Goal: Information Seeking & Learning: Learn about a topic

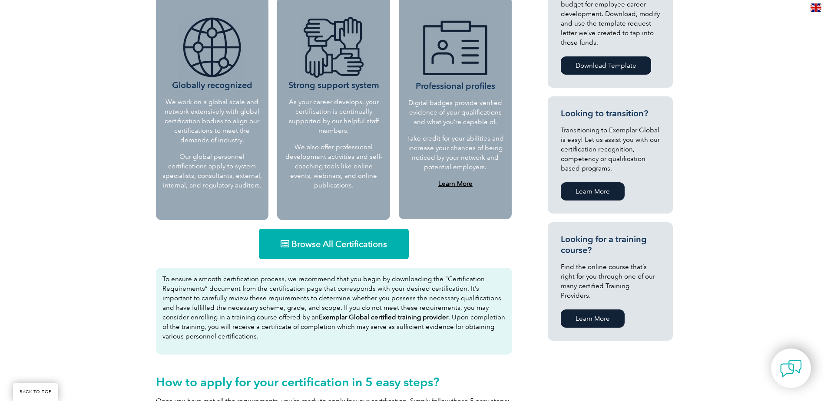
scroll to position [391, 0]
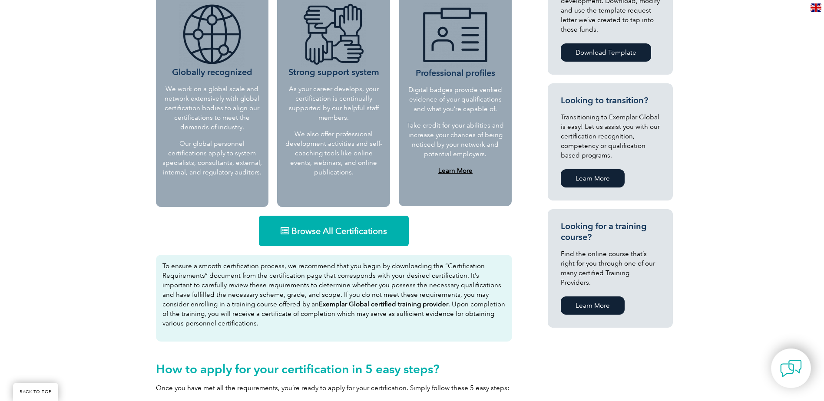
click at [323, 239] on link "Browse All Certifications" at bounding box center [334, 231] width 150 height 30
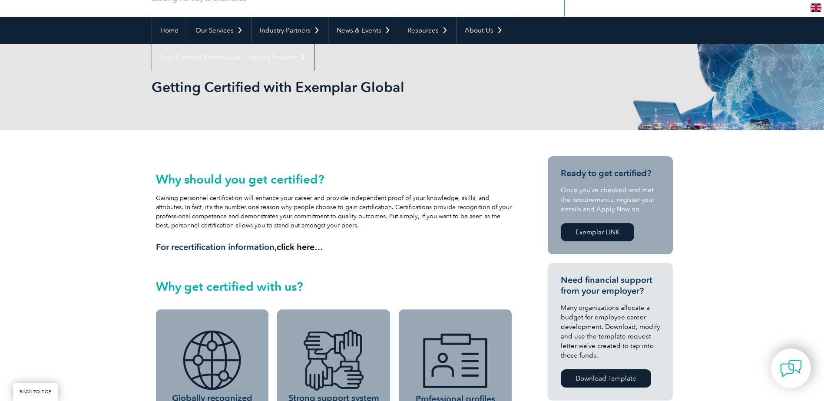
scroll to position [0, 0]
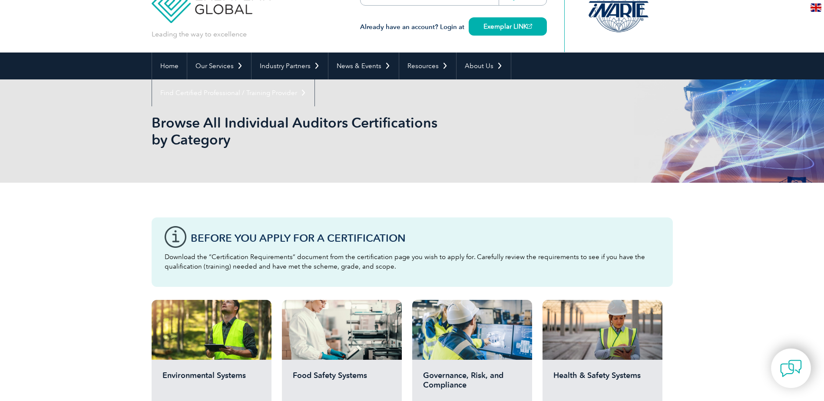
scroll to position [174, 0]
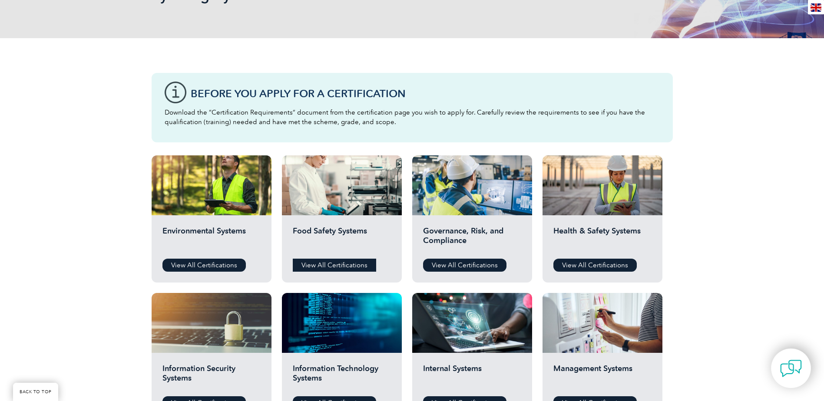
click at [339, 264] on link "View All Certifications" at bounding box center [334, 265] width 83 height 13
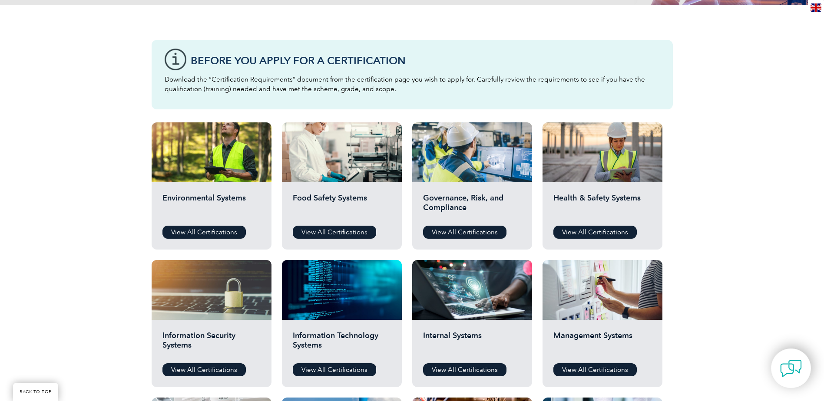
scroll to position [261, 0]
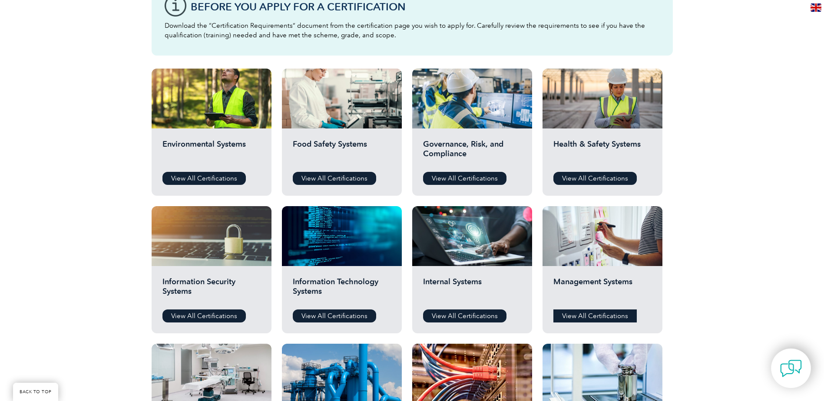
click at [592, 311] on link "View All Certifications" at bounding box center [594, 316] width 83 height 13
click at [475, 312] on link "View All Certifications" at bounding box center [464, 316] width 83 height 13
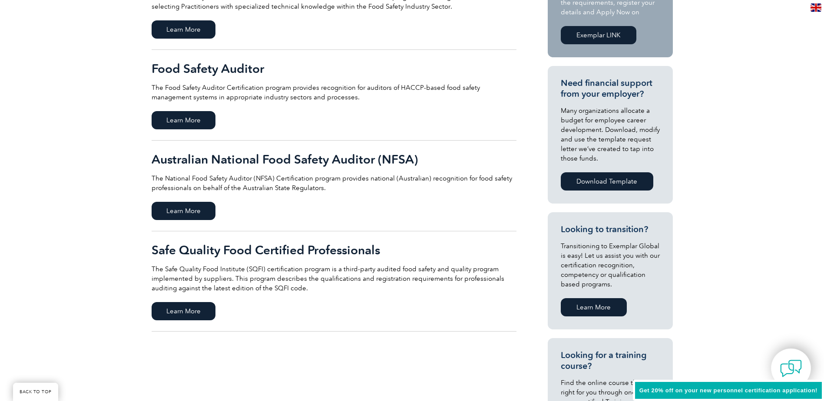
scroll to position [174, 0]
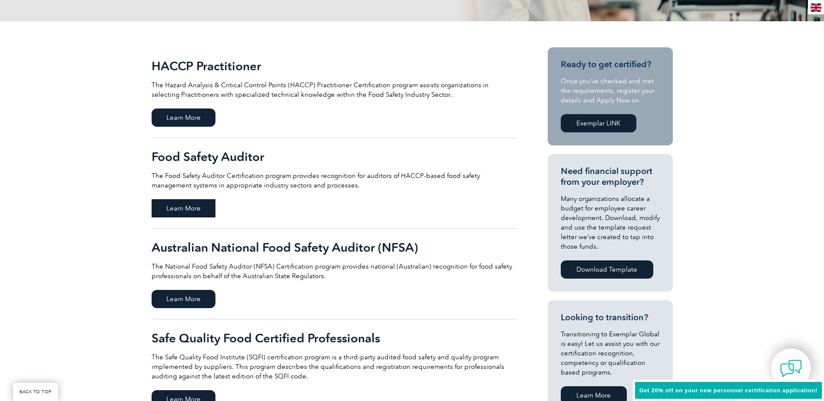
click at [181, 204] on span "Learn More" at bounding box center [184, 208] width 64 height 18
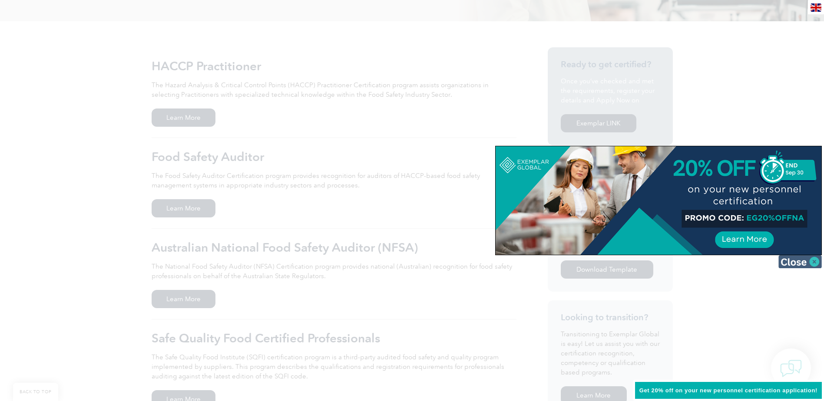
click at [811, 262] on img at bounding box center [799, 261] width 43 height 13
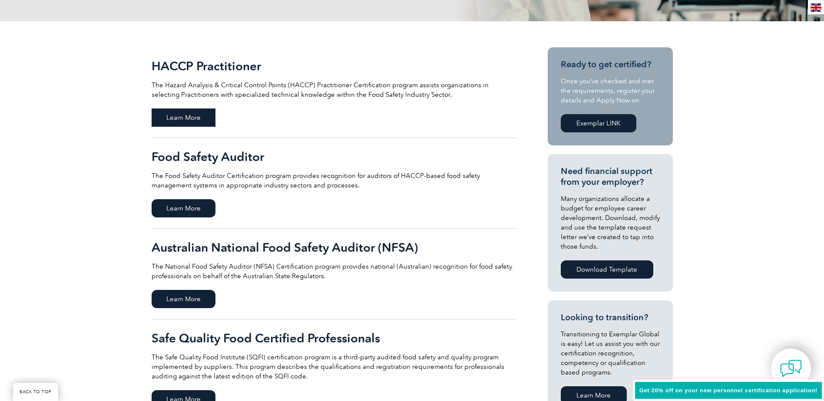
click at [180, 112] on span "Learn More" at bounding box center [184, 118] width 64 height 18
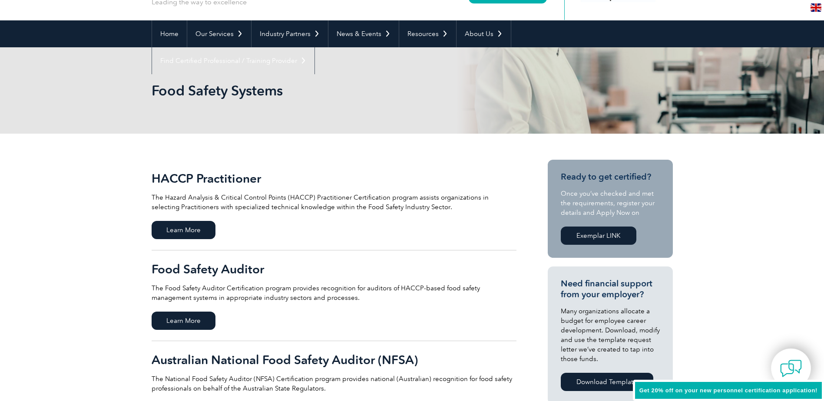
scroll to position [0, 0]
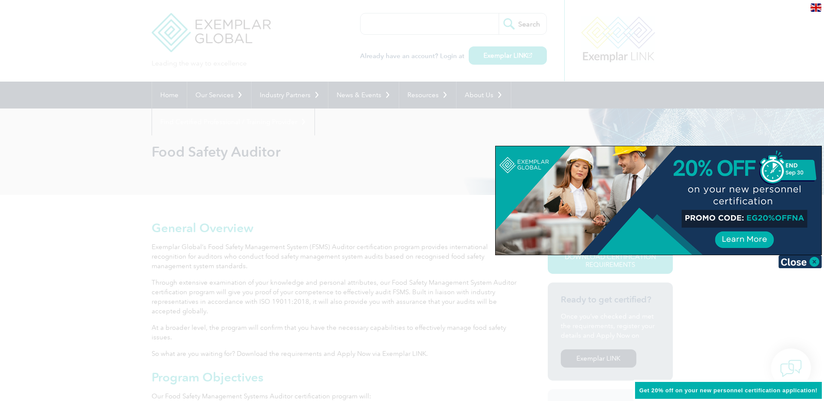
click at [454, 172] on div at bounding box center [412, 200] width 824 height 401
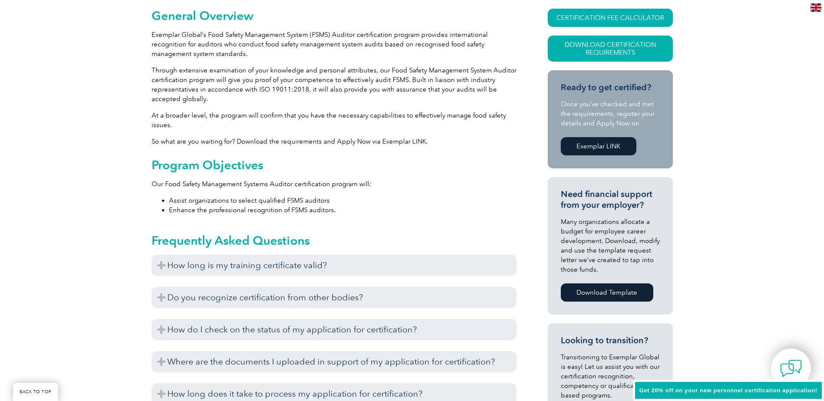
scroll to position [261, 0]
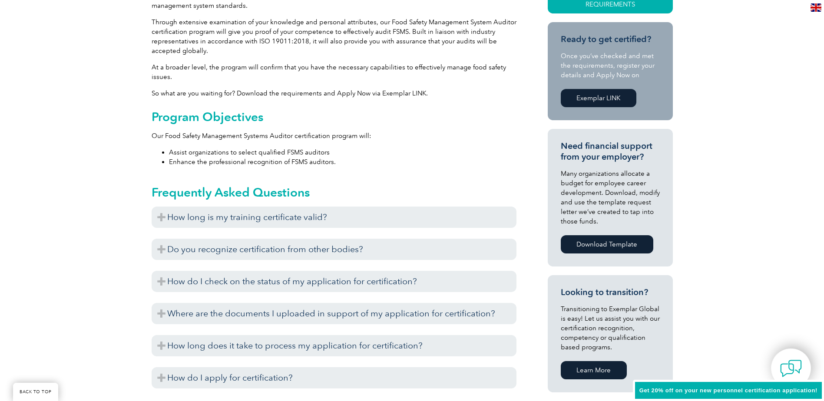
click at [269, 229] on div "Exemplar Global recognizes training completed with training providers who have …" at bounding box center [334, 230] width 365 height 4
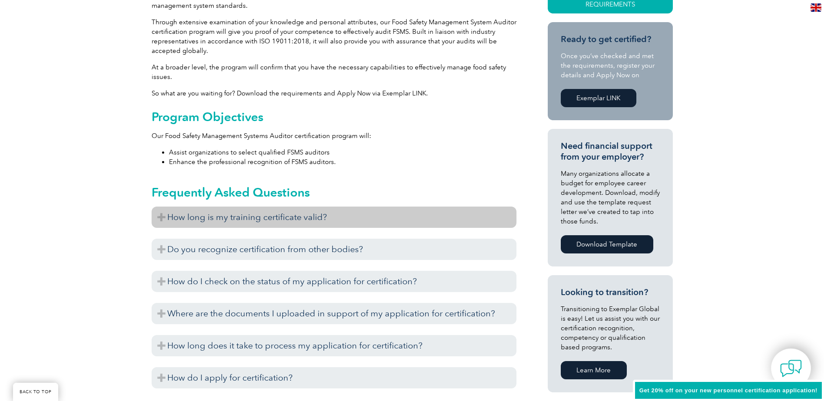
click at [239, 218] on h3 "How long is my training certificate valid?" at bounding box center [334, 217] width 365 height 21
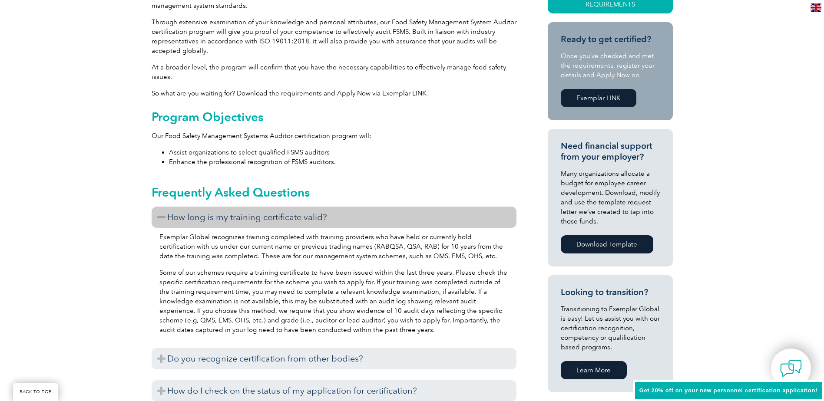
click at [239, 218] on h3 "How long is my training certificate valid?" at bounding box center [334, 217] width 365 height 21
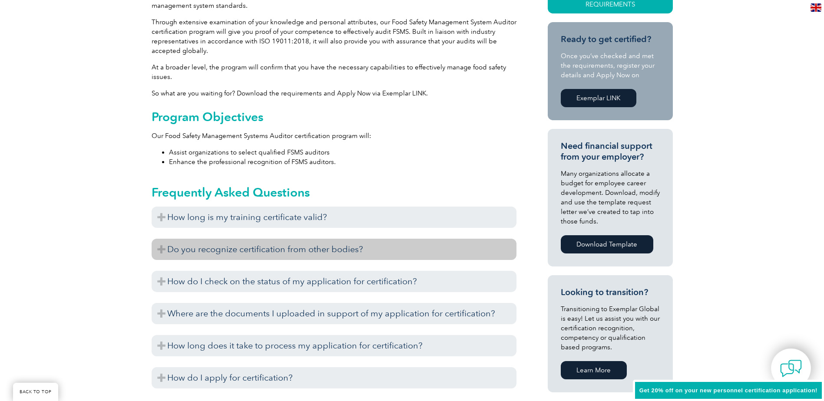
click at [248, 246] on h3 "Do you recognize certification from other bodies?" at bounding box center [334, 249] width 365 height 21
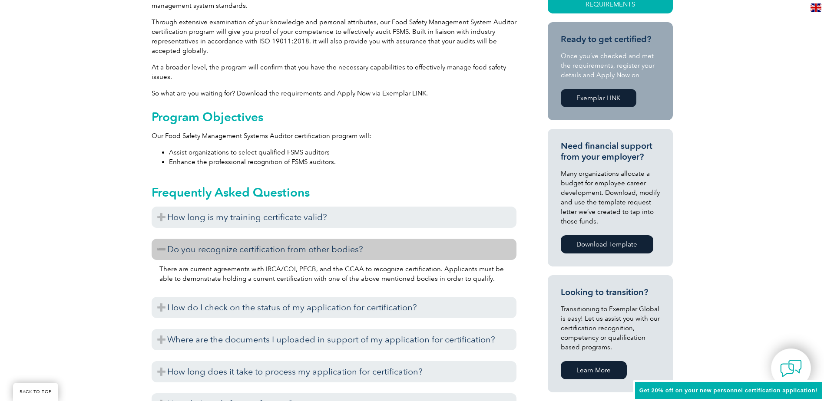
click at [248, 246] on h3 "Do you recognize certification from other bodies?" at bounding box center [334, 249] width 365 height 21
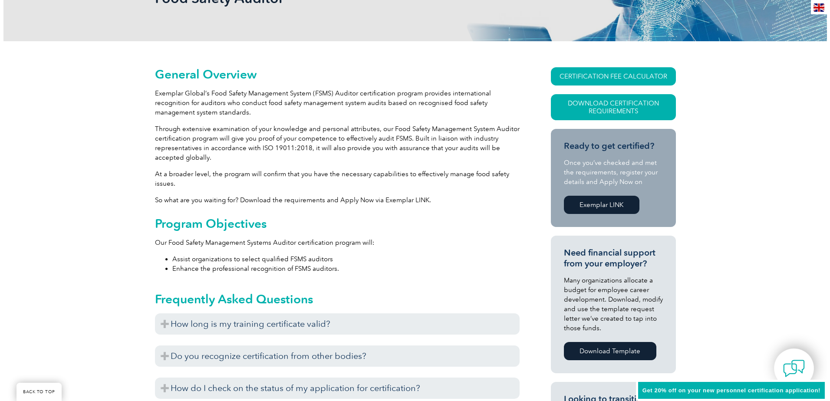
scroll to position [87, 0]
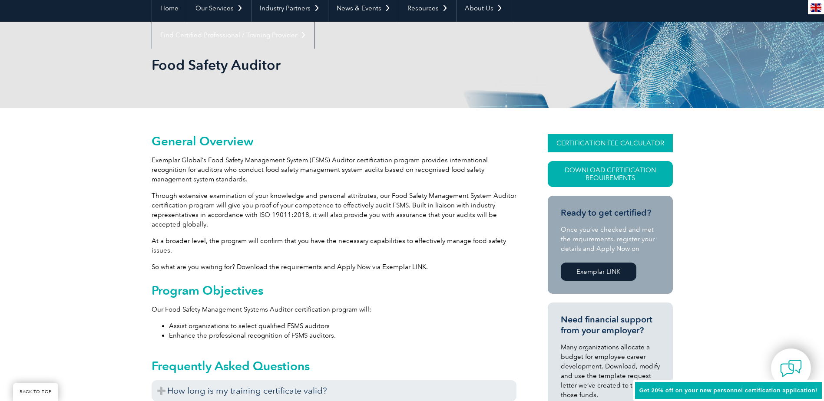
click at [595, 134] on link "CERTIFICATION FEE CALCULATOR" at bounding box center [610, 143] width 125 height 18
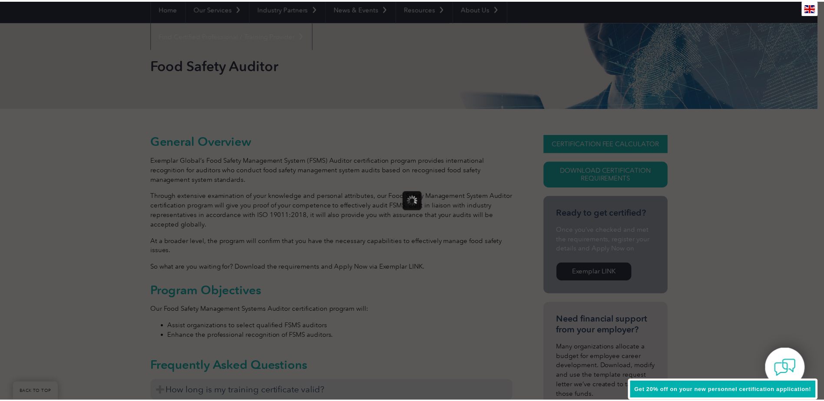
scroll to position [0, 0]
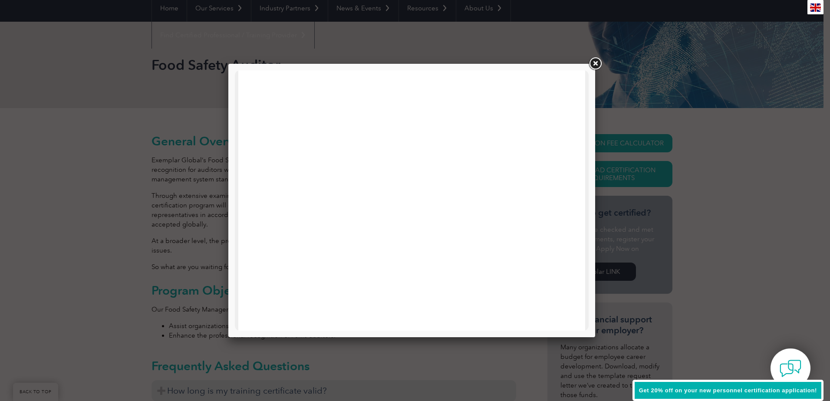
click at [592, 63] on link at bounding box center [596, 64] width 16 height 16
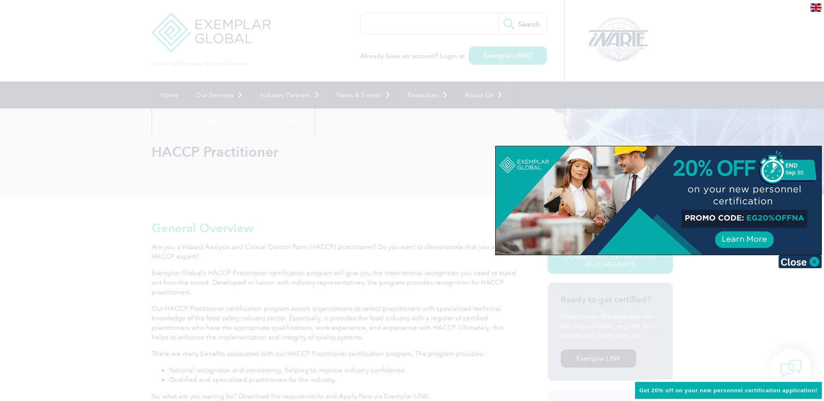
scroll to position [130, 0]
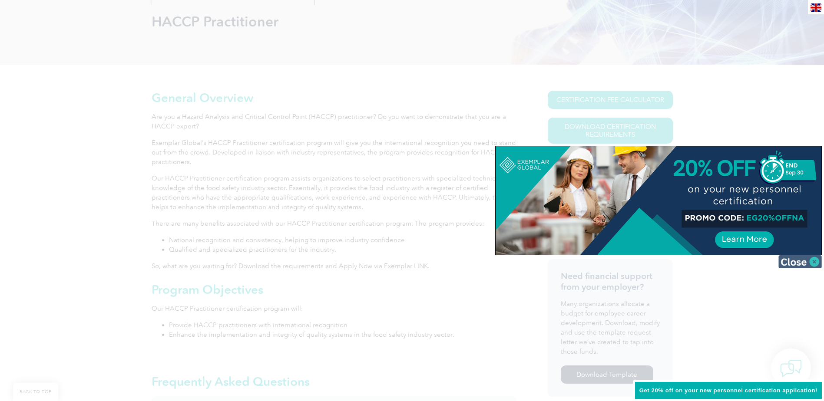
click at [812, 263] on img at bounding box center [799, 261] width 43 height 13
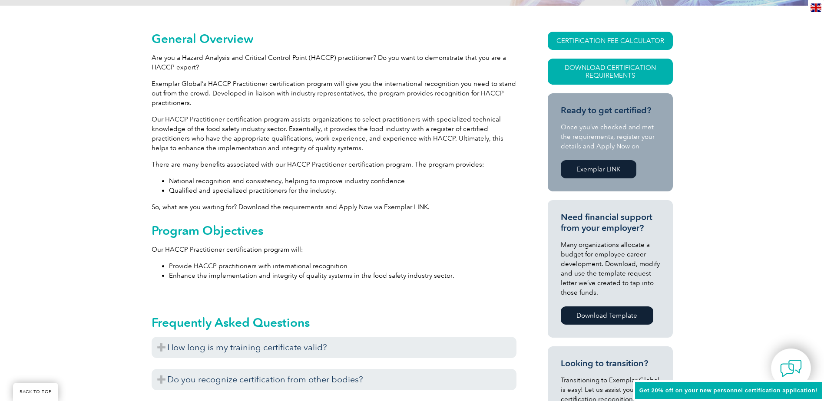
scroll to position [174, 0]
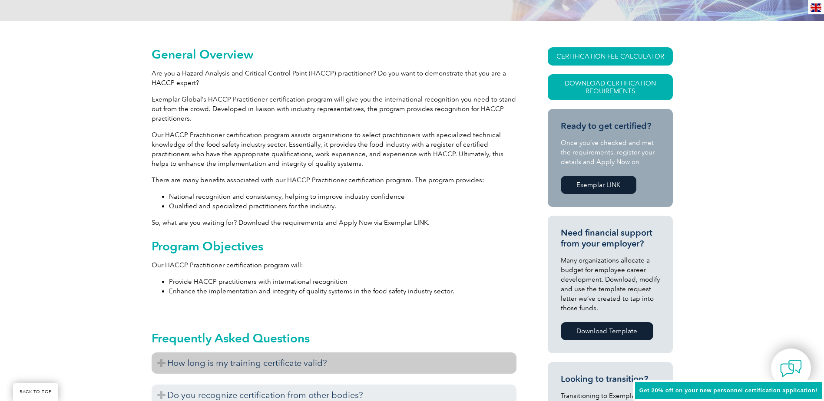
click at [313, 362] on h3 "How long is my training certificate valid?" at bounding box center [334, 363] width 365 height 21
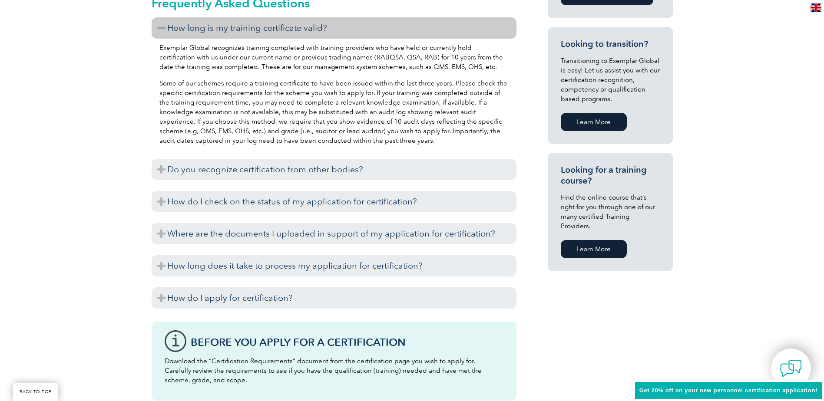
scroll to position [521, 0]
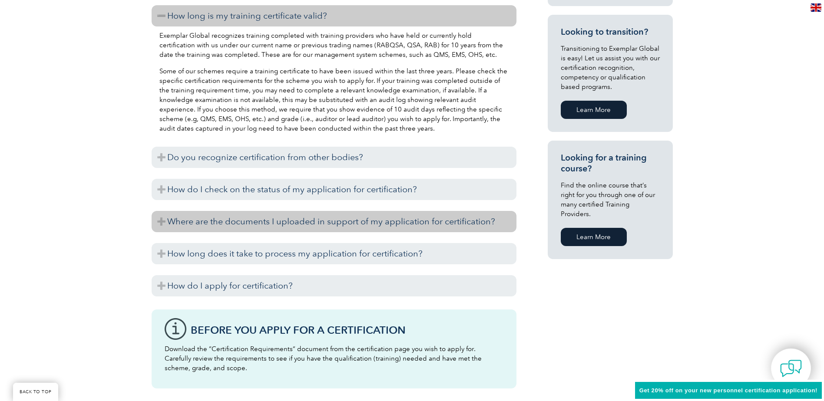
click at [298, 228] on h3 "Where are the documents I uploaded in support of my application for certificati…" at bounding box center [334, 221] width 365 height 21
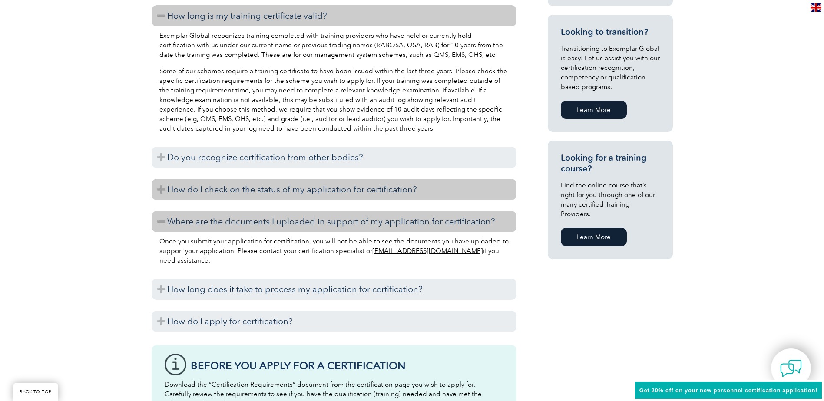
click at [256, 188] on h3 "How do I check on the status of my application for certification?" at bounding box center [334, 189] width 365 height 21
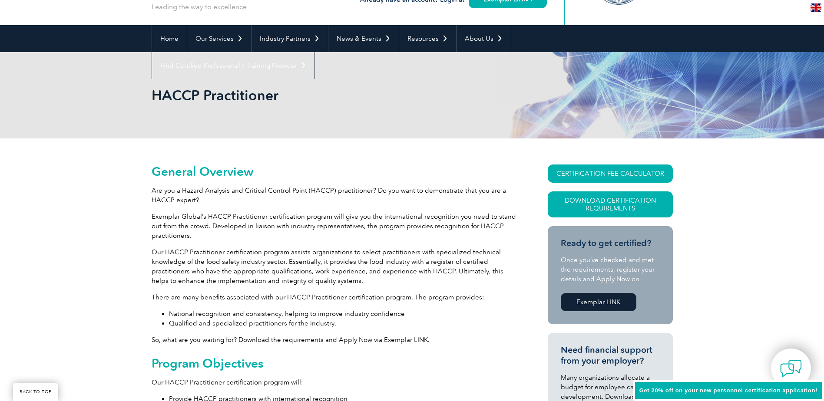
scroll to position [0, 0]
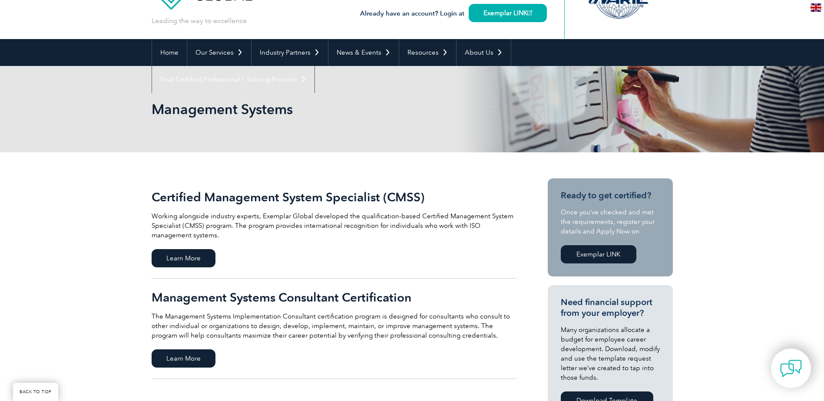
scroll to position [174, 0]
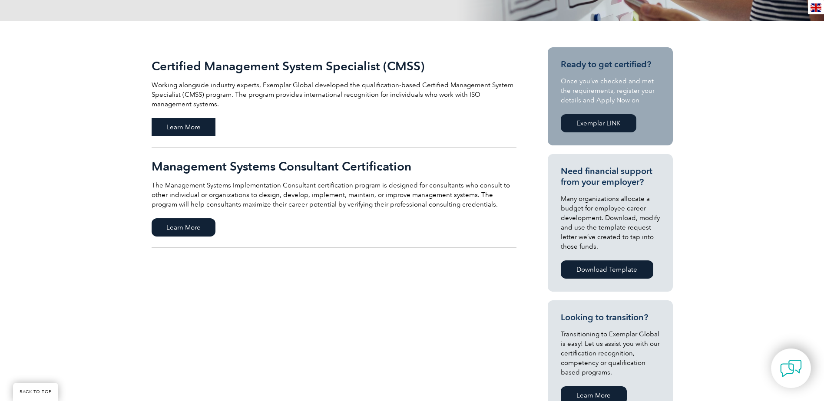
click at [208, 132] on span "Learn More" at bounding box center [184, 127] width 64 height 18
click at [196, 227] on span "Learn More" at bounding box center [184, 227] width 64 height 18
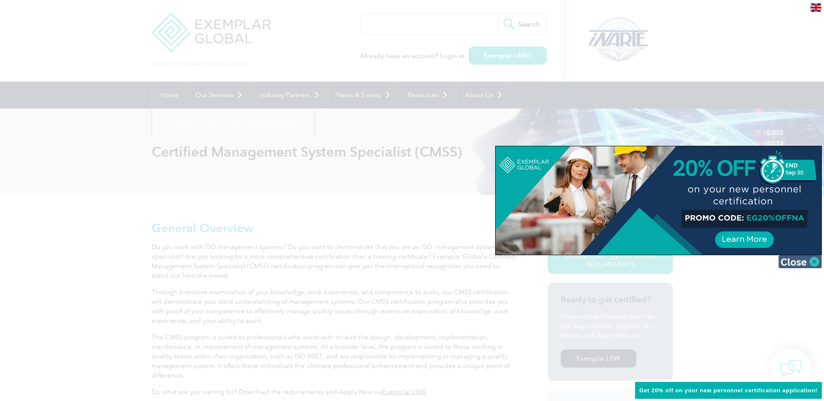
click at [812, 265] on img at bounding box center [799, 261] width 43 height 13
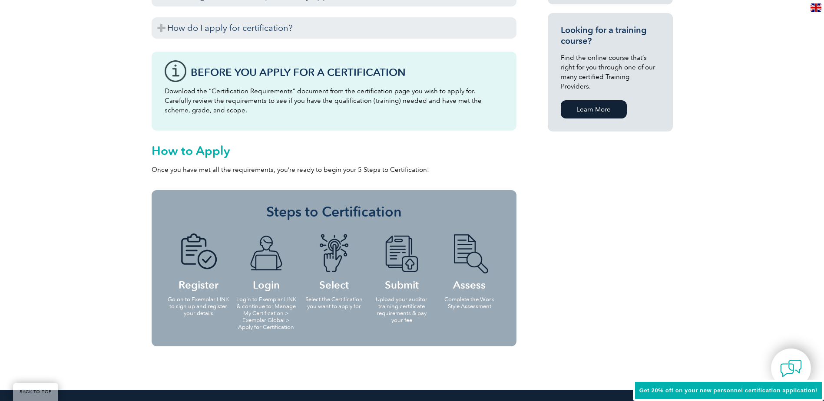
scroll to position [651, 0]
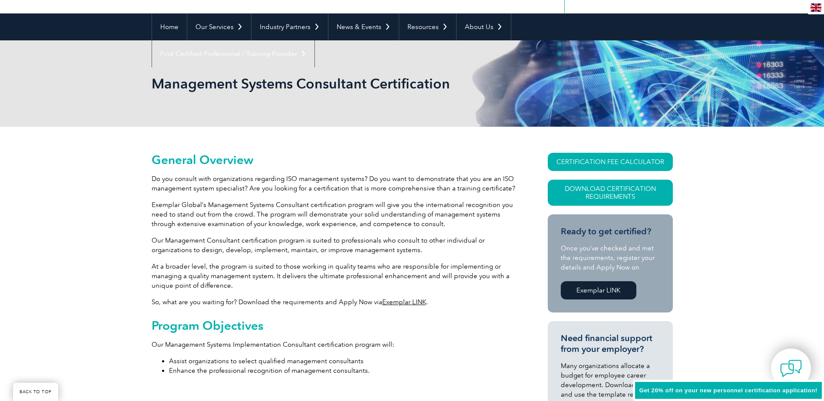
scroll to position [87, 0]
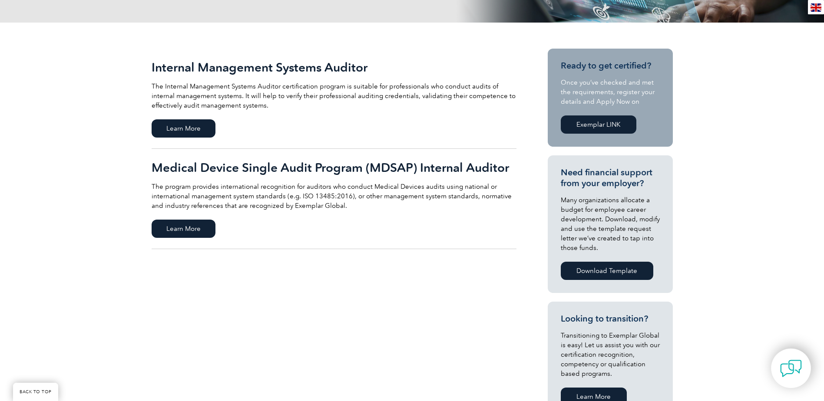
scroll to position [174, 0]
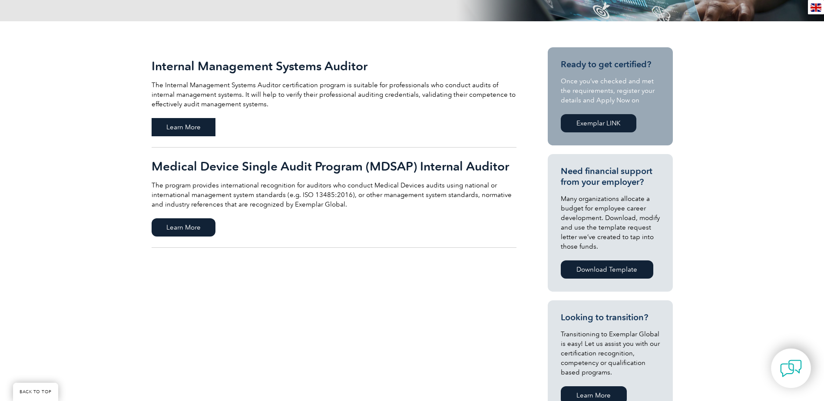
click at [183, 131] on span "Learn More" at bounding box center [184, 127] width 64 height 18
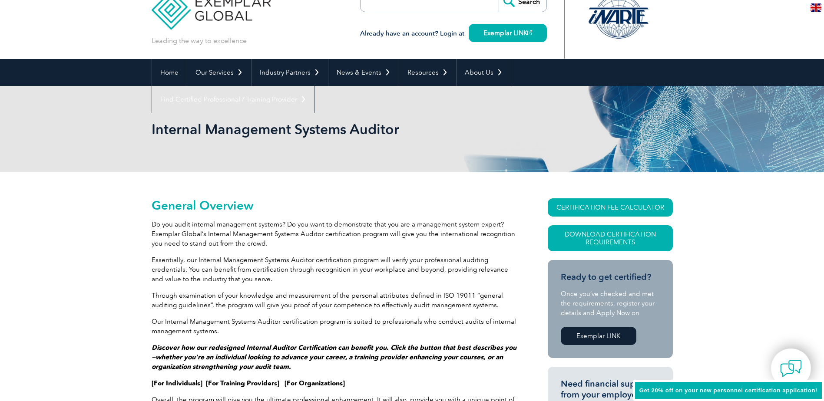
scroll to position [43, 0]
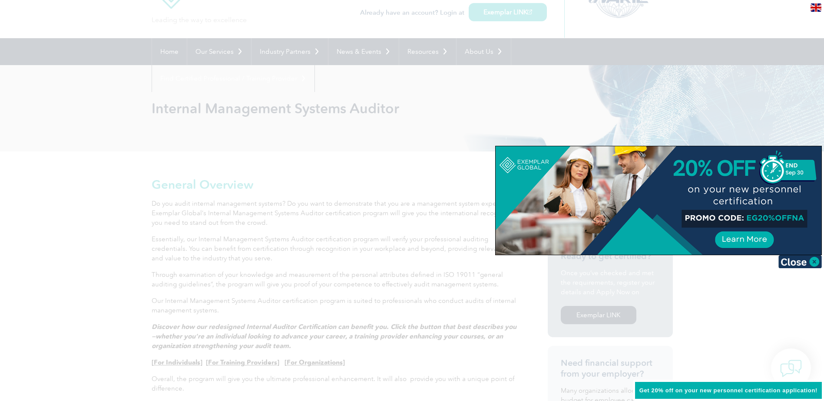
click at [165, 244] on div at bounding box center [412, 200] width 824 height 401
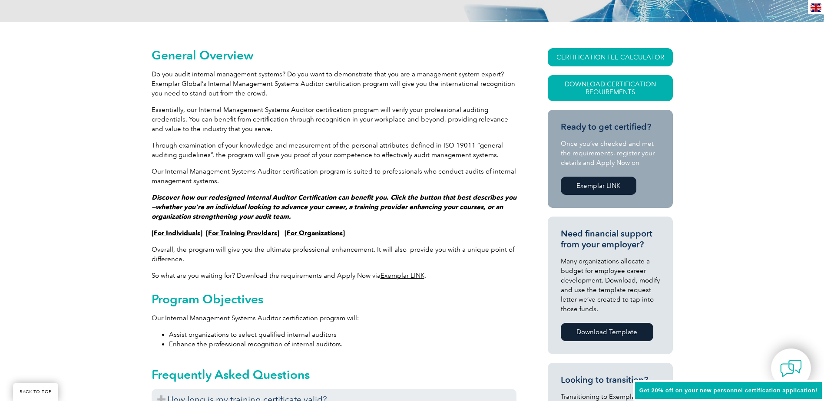
scroll to position [174, 0]
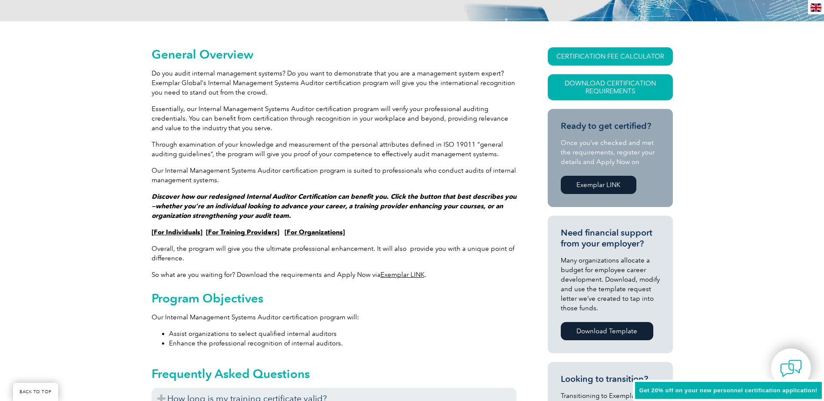
click at [231, 233] on link "For Training Providers" at bounding box center [242, 232] width 69 height 8
click at [178, 231] on link "For Individuals" at bounding box center [177, 232] width 46 height 8
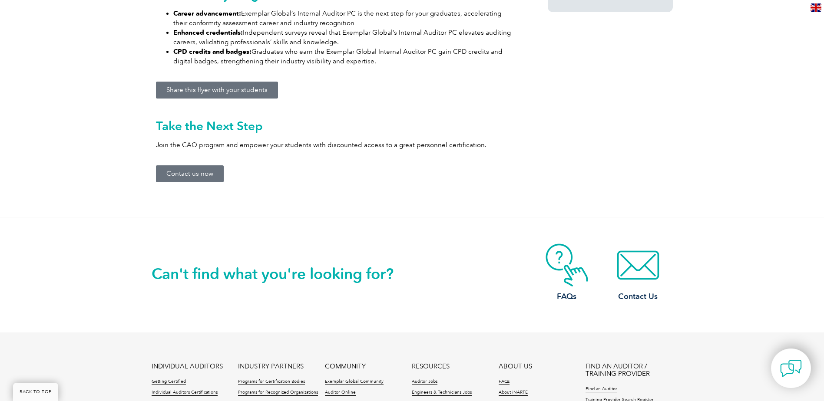
scroll to position [738, 0]
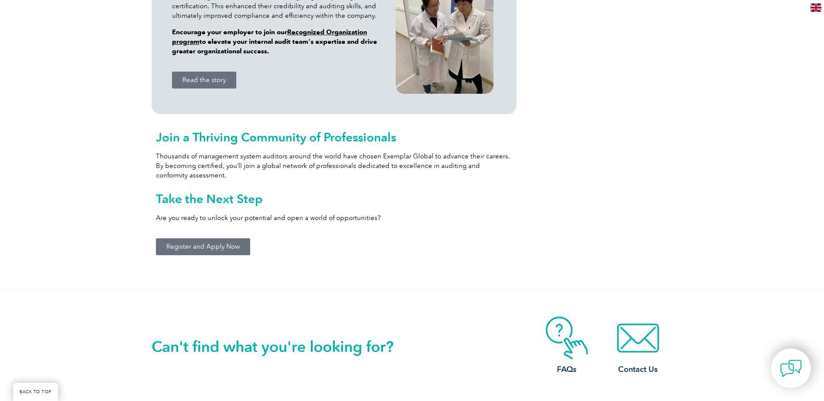
scroll to position [912, 0]
